Goal: Information Seeking & Learning: Learn about a topic

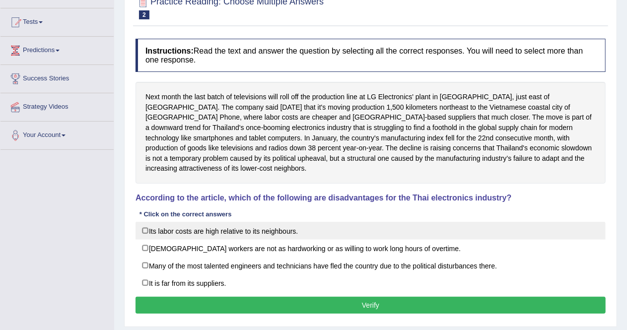
click at [144, 222] on label "Its labor costs are high relative to its neighbours." at bounding box center [371, 231] width 470 height 18
checkbox input "true"
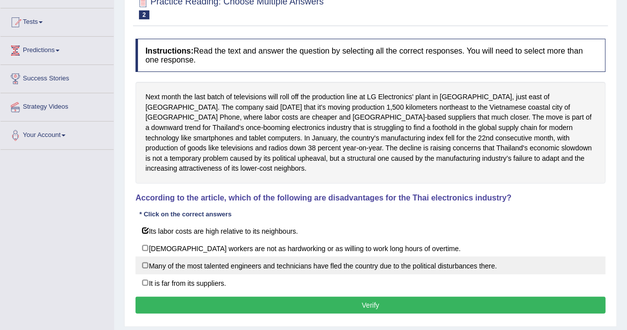
click at [142, 257] on label "Many of the most talented engineers and technicians have fled the country due t…" at bounding box center [371, 266] width 470 height 18
checkbox input "true"
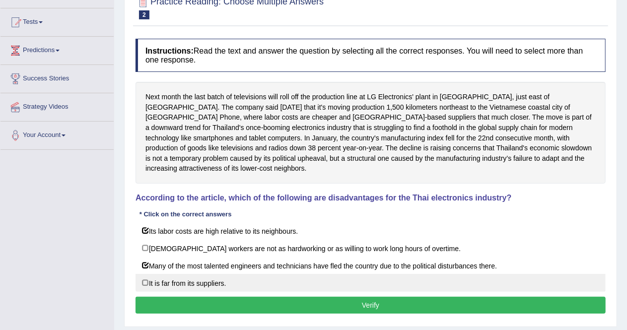
click at [144, 274] on label "It is far from its suppliers." at bounding box center [371, 283] width 470 height 18
checkbox input "true"
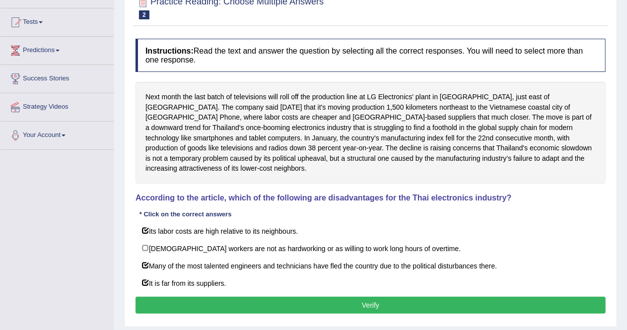
click at [152, 297] on button "Verify" at bounding box center [371, 305] width 470 height 17
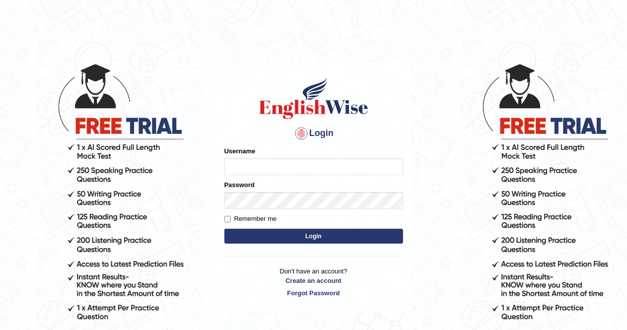
click at [294, 158] on div "Username" at bounding box center [313, 160] width 179 height 29
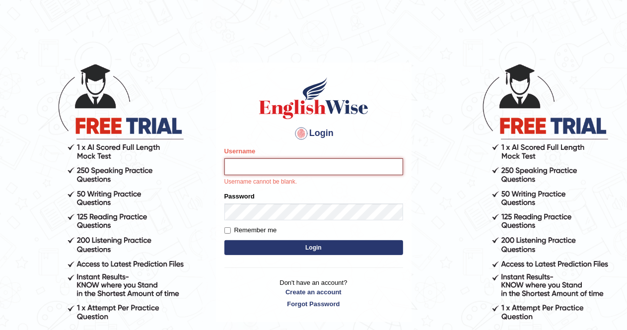
click at [280, 169] on input "Username" at bounding box center [313, 166] width 179 height 17
type input "AlexS"
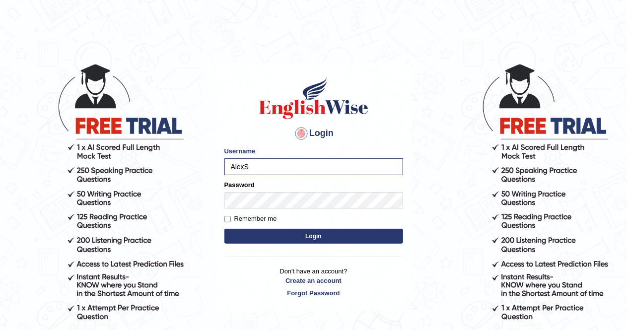
click at [323, 234] on button "Login" at bounding box center [313, 236] width 179 height 15
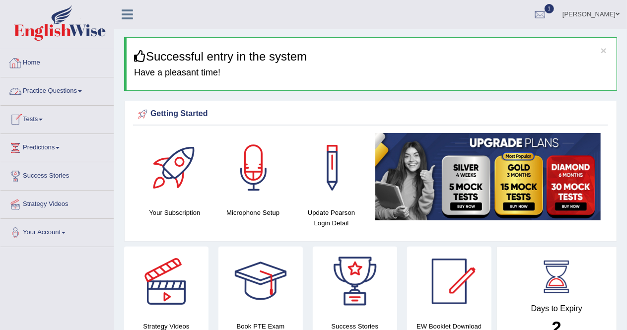
click at [83, 96] on link "Practice Questions" at bounding box center [56, 89] width 113 height 25
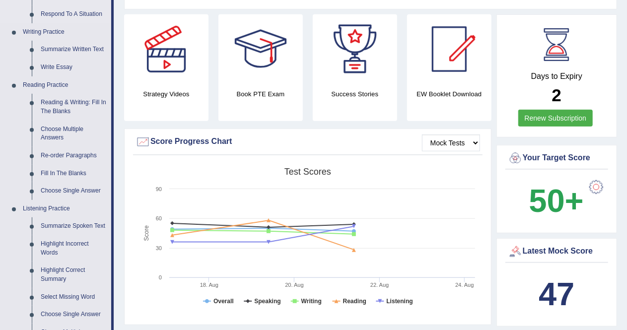
scroll to position [233, 0]
click at [53, 134] on link "Choose Multiple Answers" at bounding box center [73, 133] width 75 height 26
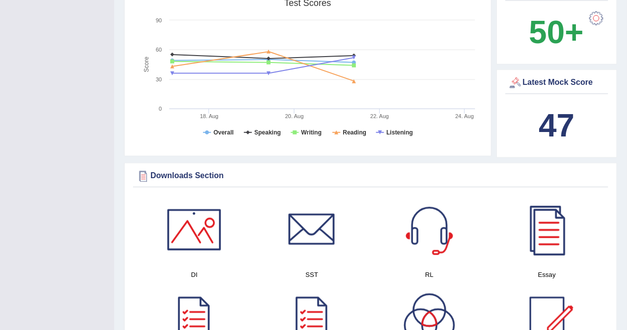
scroll to position [754, 0]
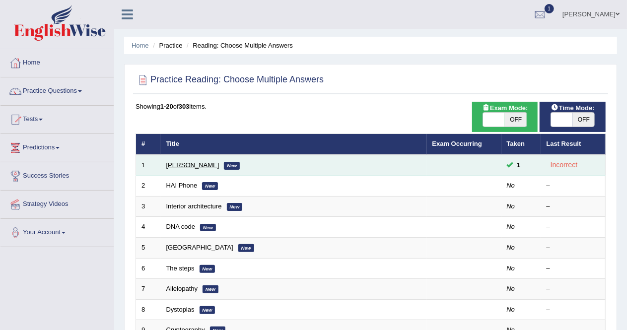
click at [190, 162] on link "Damian Scarf" at bounding box center [192, 164] width 53 height 7
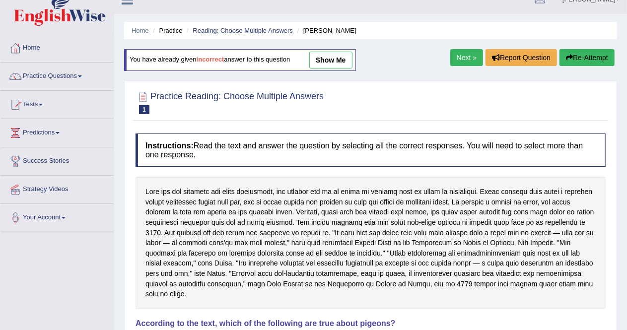
scroll to position [4, 0]
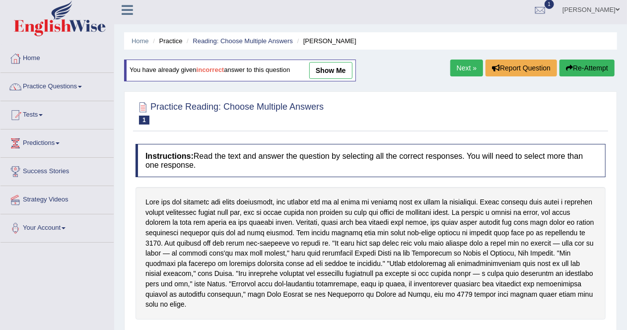
click at [460, 66] on link "Next »" at bounding box center [466, 68] width 33 height 17
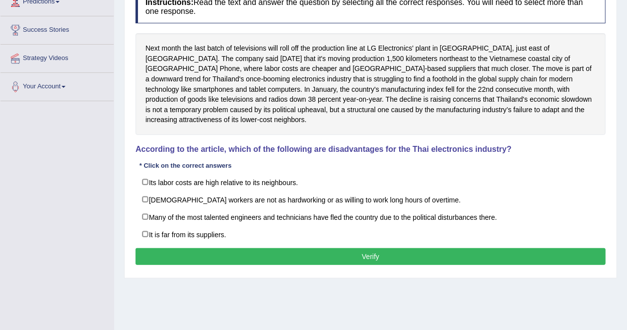
scroll to position [147, 0]
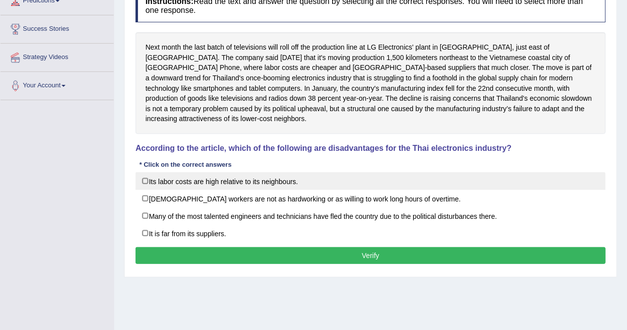
click at [146, 172] on label "Its labor costs are high relative to its neighbours." at bounding box center [371, 181] width 470 height 18
checkbox input "true"
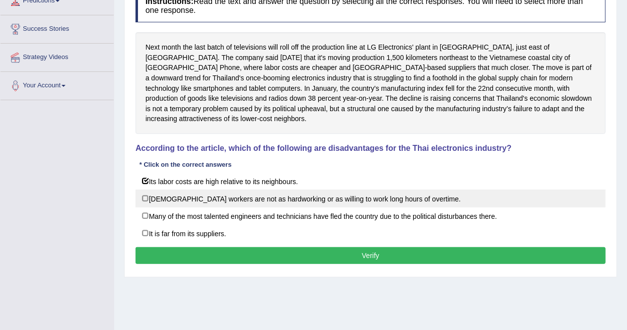
click at [143, 190] on label "Thai workers are not as hardworking or as willing to work long hours of overtim…" at bounding box center [371, 199] width 470 height 18
checkbox input "true"
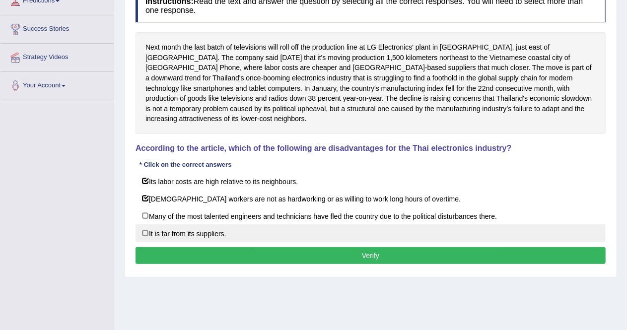
click at [145, 224] on label "It is far from its suppliers." at bounding box center [371, 233] width 470 height 18
checkbox input "true"
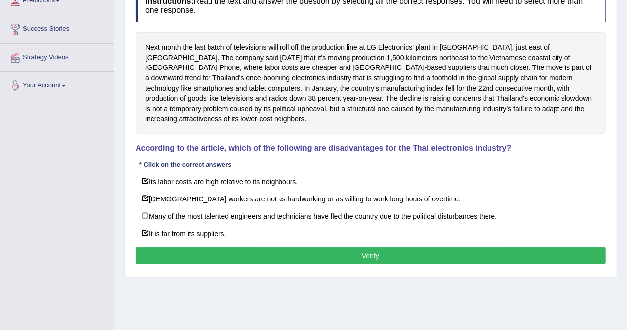
click at [197, 247] on button "Verify" at bounding box center [371, 255] width 470 height 17
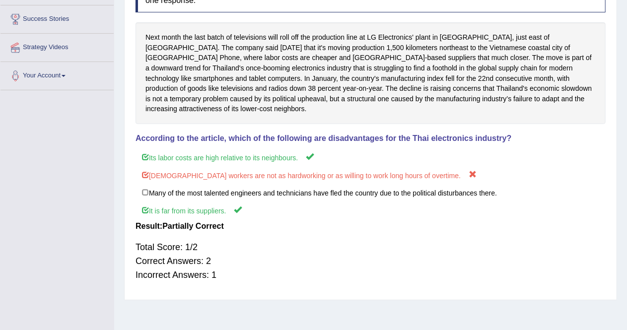
scroll to position [154, 0]
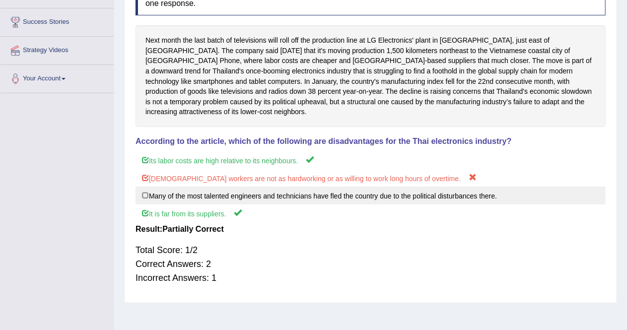
click at [147, 187] on label "Many of the most talented engineers and technicians have fled the country due t…" at bounding box center [371, 196] width 470 height 18
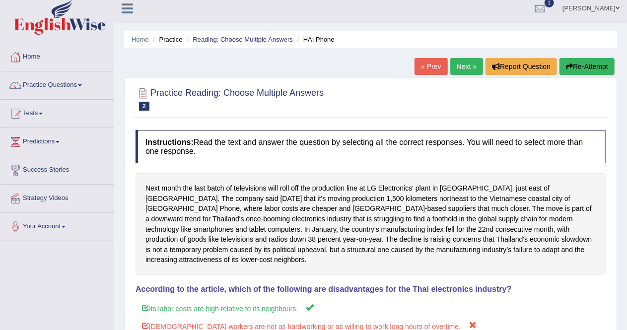
scroll to position [0, 0]
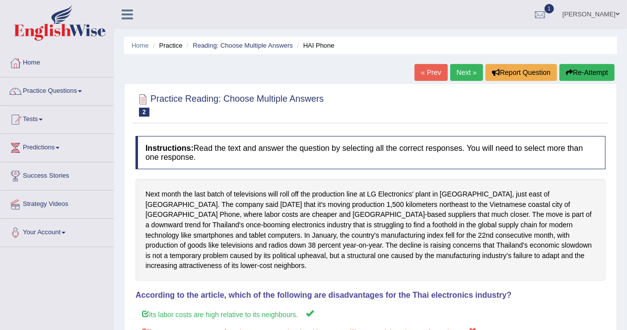
click at [455, 67] on link "Next »" at bounding box center [466, 72] width 33 height 17
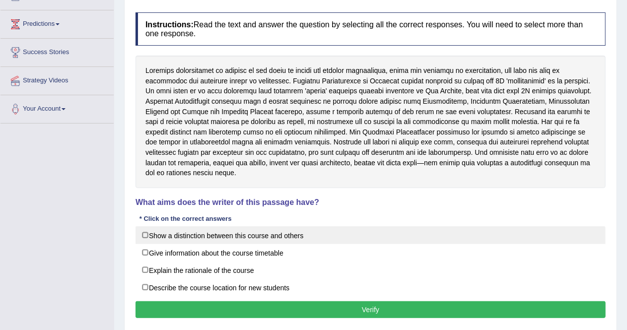
scroll to position [124, 0]
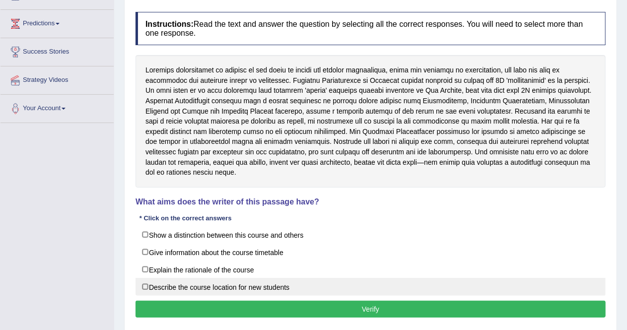
click at [144, 278] on label "Describe the course location for new students" at bounding box center [371, 287] width 470 height 18
checkbox input "false"
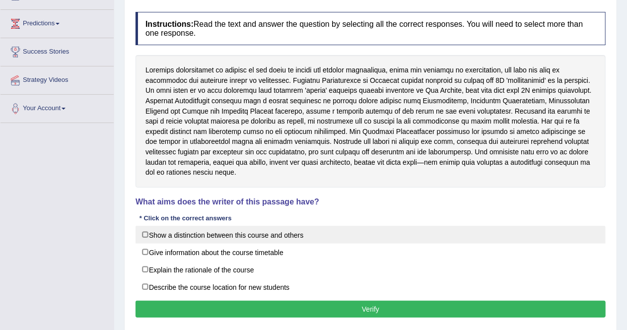
click at [146, 226] on label "Show a distinction between this course and others" at bounding box center [371, 235] width 470 height 18
checkbox input "true"
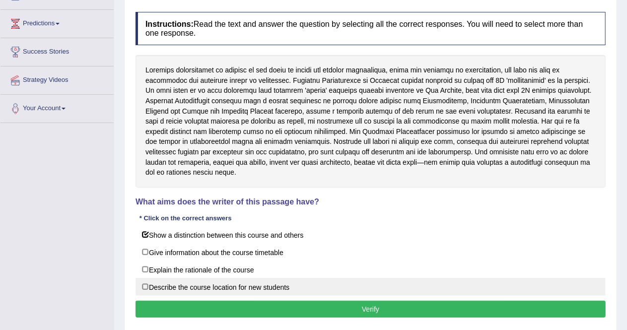
click at [145, 278] on label "Describe the course location for new students" at bounding box center [371, 287] width 470 height 18
checkbox input "true"
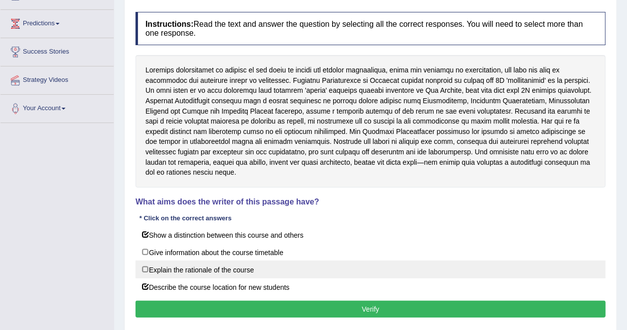
click at [145, 261] on label "Explain the rationale of the course" at bounding box center [371, 270] width 470 height 18
checkbox input "true"
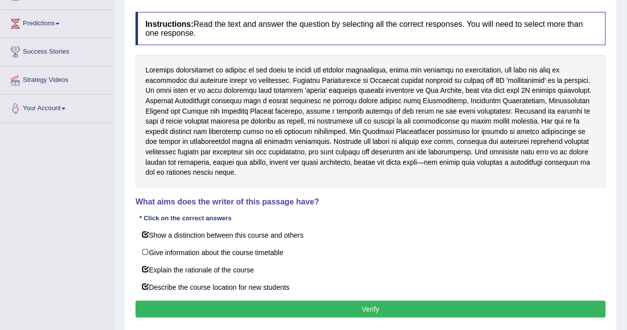
click at [181, 301] on button "Verify" at bounding box center [371, 309] width 470 height 17
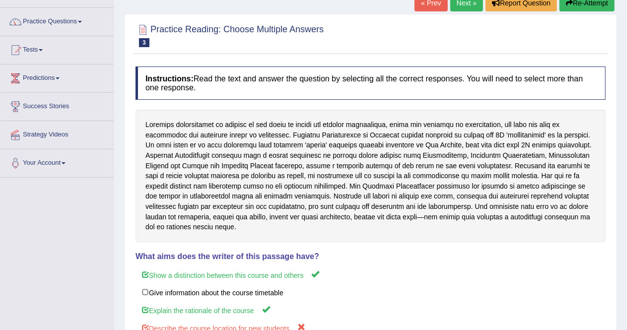
scroll to position [69, 0]
click at [465, 3] on link "Next »" at bounding box center [466, 3] width 33 height 17
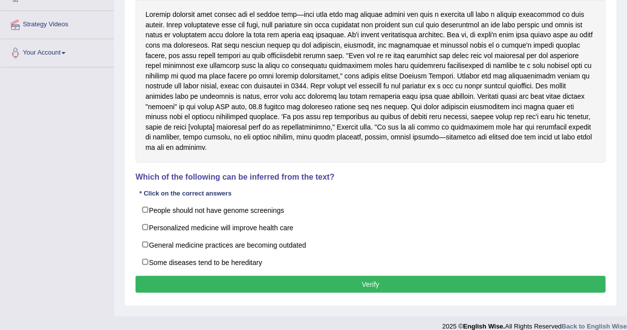
scroll to position [191, 0]
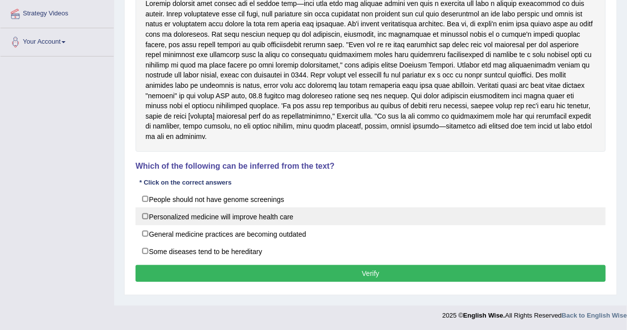
click at [147, 215] on label "Personalized medicine will improve health care" at bounding box center [371, 216] width 470 height 18
checkbox input "true"
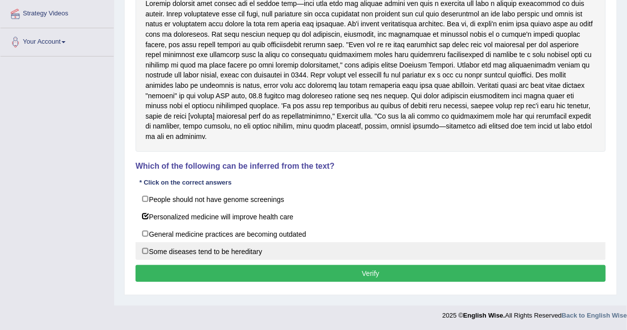
click at [142, 251] on label "Some diseases tend to be hereditary" at bounding box center [371, 251] width 470 height 18
checkbox input "true"
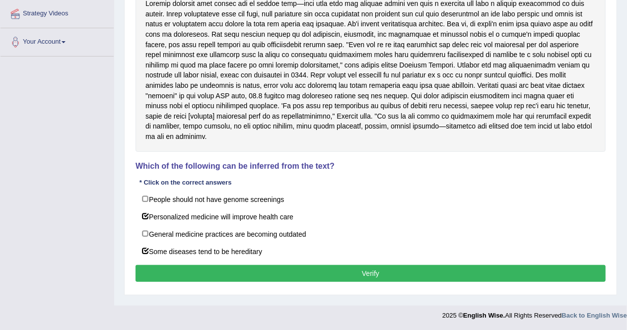
click at [212, 278] on button "Verify" at bounding box center [371, 273] width 470 height 17
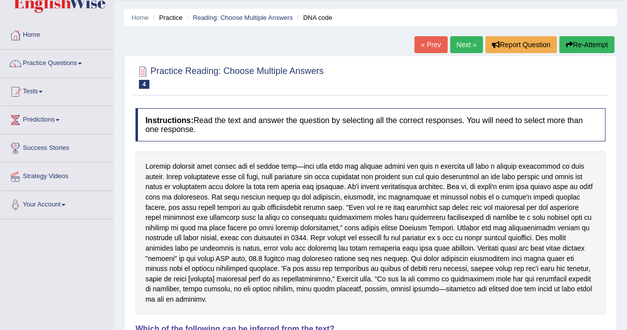
scroll to position [28, 0]
click at [464, 47] on link "Next »" at bounding box center [466, 44] width 33 height 17
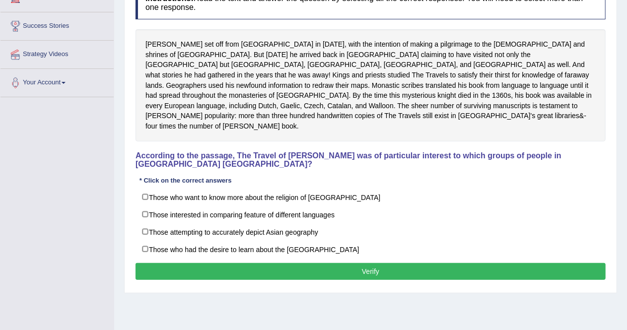
scroll to position [149, 0]
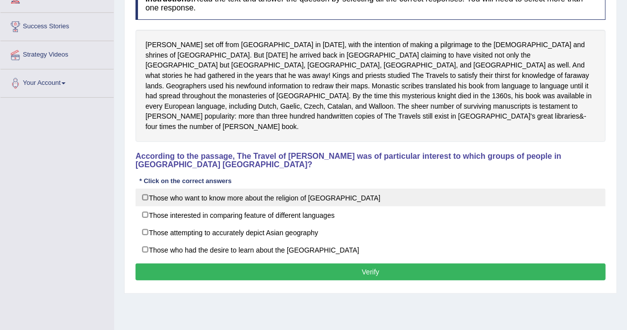
click at [145, 189] on label "Those who want to know more about the religion of Asia" at bounding box center [371, 198] width 470 height 18
checkbox input "true"
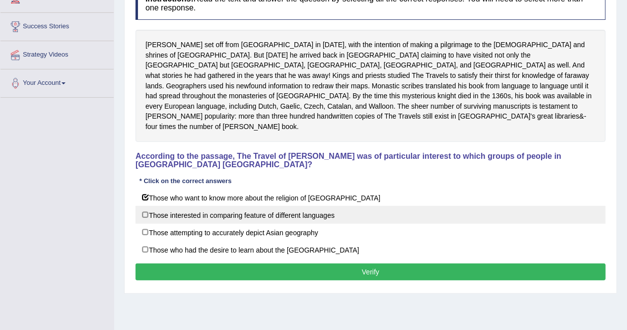
click at [145, 206] on label "Those interested in comparing feature of different languages" at bounding box center [371, 215] width 470 height 18
checkbox input "true"
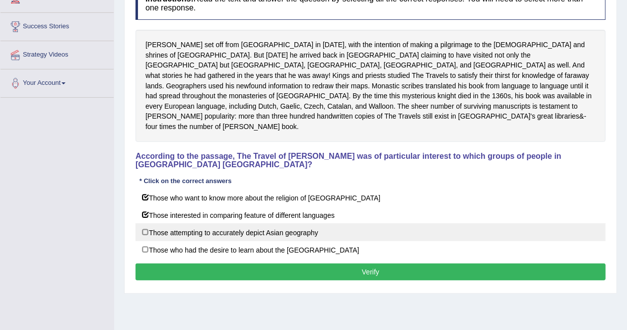
click at [144, 223] on label "Those attempting to accurately depict Asian geography" at bounding box center [371, 232] width 470 height 18
checkbox input "true"
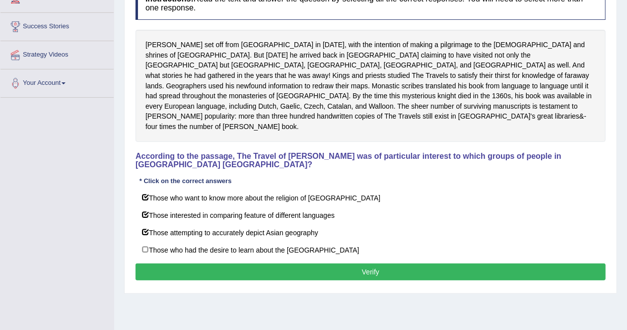
click at [175, 264] on button "Verify" at bounding box center [371, 272] width 470 height 17
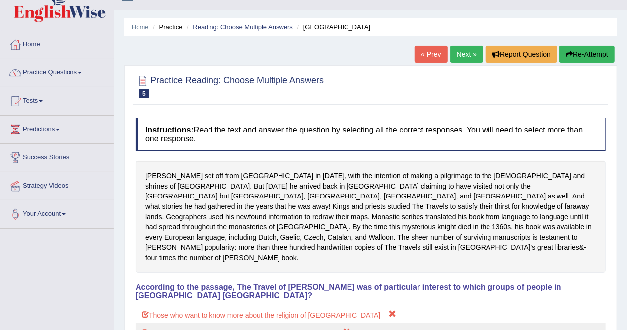
scroll to position [0, 0]
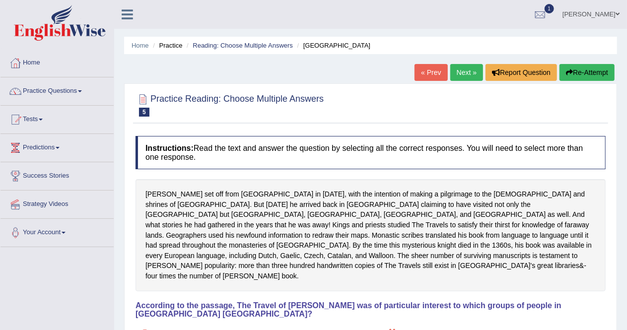
click at [464, 72] on link "Next »" at bounding box center [466, 72] width 33 height 17
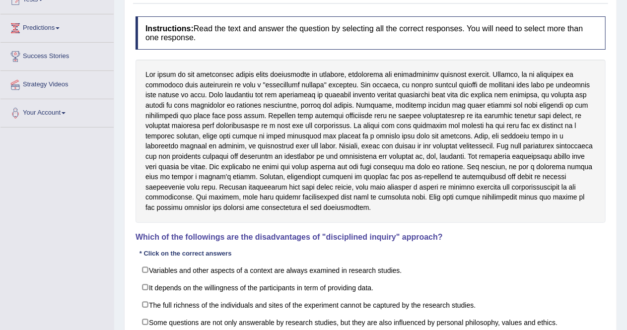
scroll to position [124, 0]
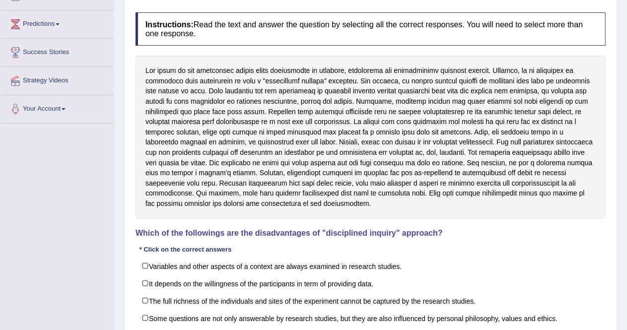
click at [490, 147] on div at bounding box center [371, 137] width 470 height 163
click at [357, 181] on div at bounding box center [371, 137] width 470 height 163
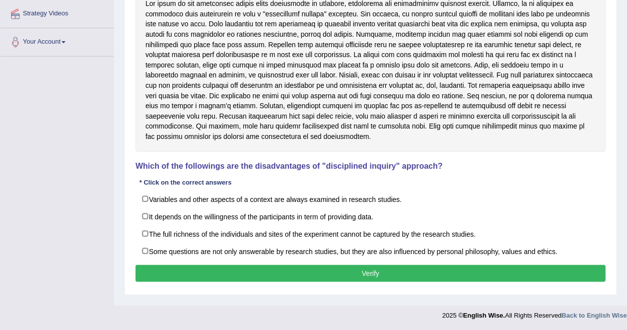
scroll to position [188, 0]
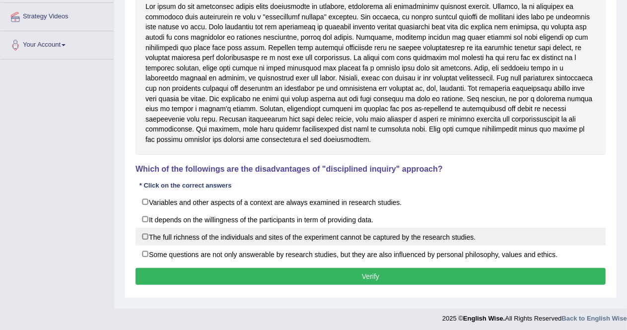
click at [145, 235] on label "The full richness of the individuals and sites of the experiment cannot be capt…" at bounding box center [371, 237] width 470 height 18
checkbox input "true"
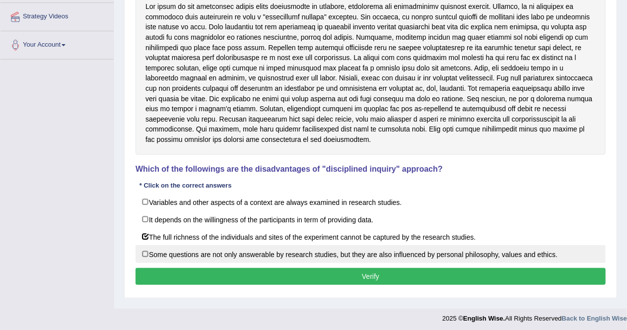
click at [142, 254] on label "Some questions are not only answerable by research studies, but they are also i…" at bounding box center [371, 254] width 470 height 18
checkbox input "true"
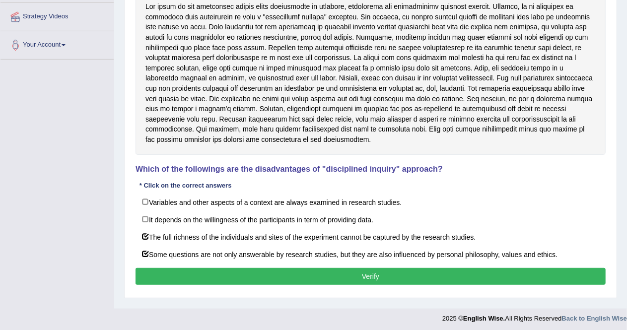
click at [153, 268] on button "Verify" at bounding box center [371, 276] width 470 height 17
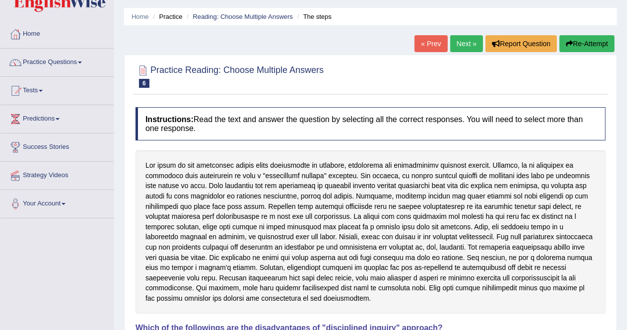
scroll to position [0, 0]
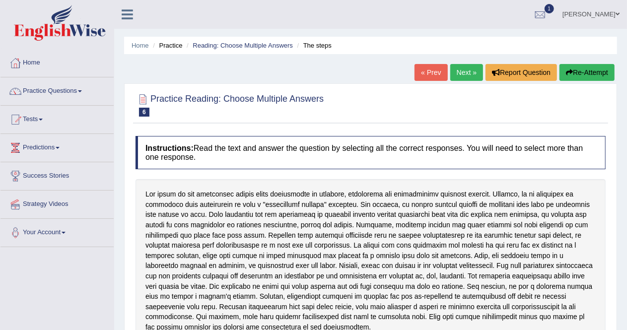
click at [96, 89] on link "Practice Questions" at bounding box center [56, 89] width 113 height 25
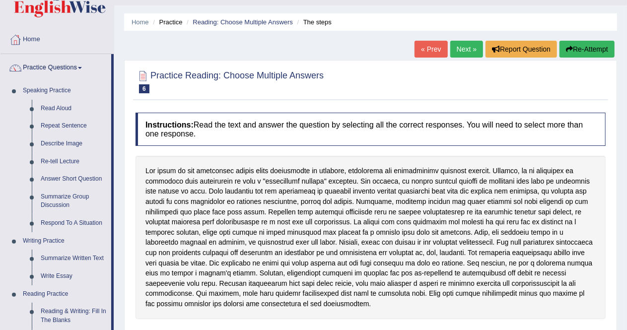
scroll to position [23, 0]
click at [462, 52] on link "Next »" at bounding box center [466, 49] width 33 height 17
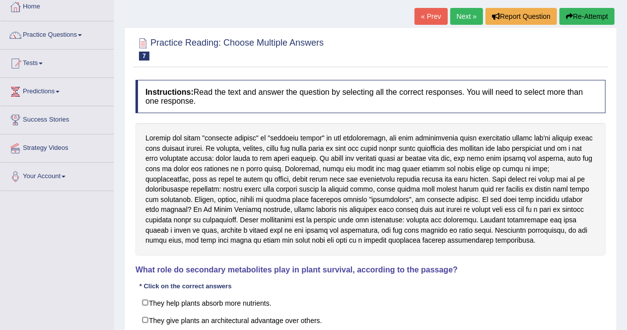
scroll to position [56, 0]
